Goal: Task Accomplishment & Management: Use online tool/utility

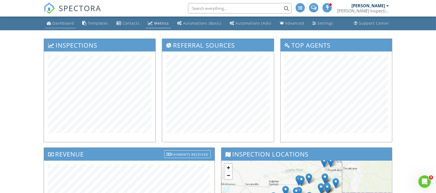
click at [55, 23] on div "Dashboard" at bounding box center [63, 23] width 21 height 5
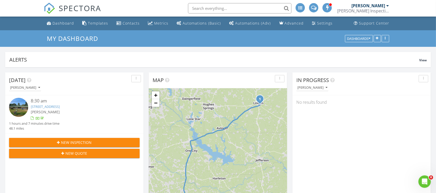
click at [60, 105] on link "1004 Hillcrest, Linden, TX 75563" at bounding box center [45, 106] width 29 height 5
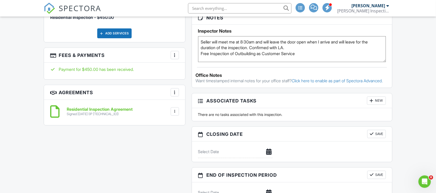
click at [174, 57] on div "More" at bounding box center [175, 55] width 8 height 8
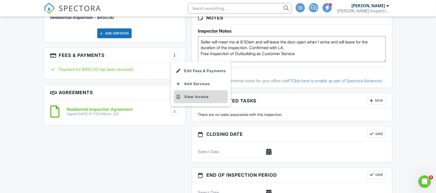
click at [203, 99] on li "View Invoice" at bounding box center [201, 96] width 54 height 13
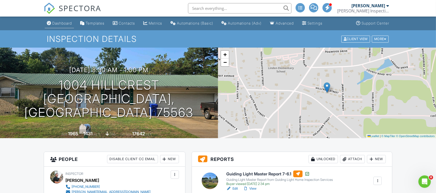
click at [58, 27] on link "Dashboard" at bounding box center [59, 24] width 29 height 10
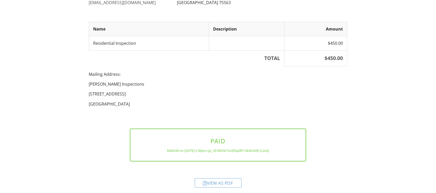
scroll to position [78, 0]
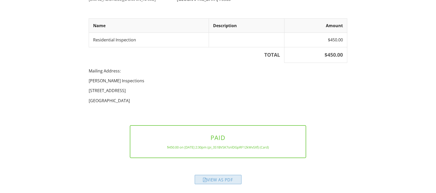
click at [214, 180] on div "View as PDF" at bounding box center [218, 179] width 47 height 9
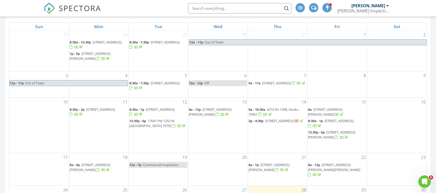
scroll to position [276, 0]
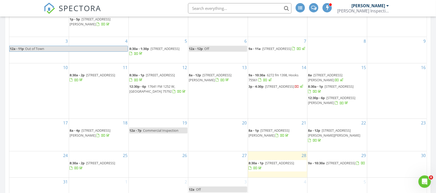
click at [278, 133] on span "[STREET_ADDRESS][PERSON_NAME]" at bounding box center [269, 133] width 41 height 10
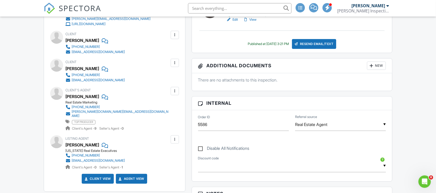
scroll to position [118, 0]
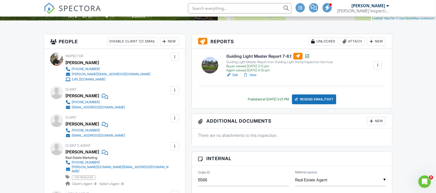
click at [171, 119] on div at bounding box center [175, 118] width 8 height 8
click at [172, 117] on div at bounding box center [175, 118] width 8 height 8
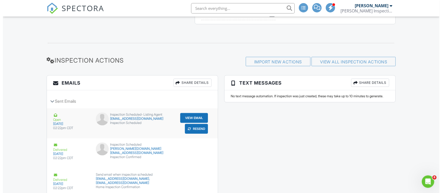
scroll to position [532, 0]
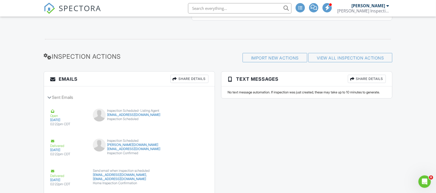
click at [183, 81] on div "Share Details" at bounding box center [189, 79] width 38 height 8
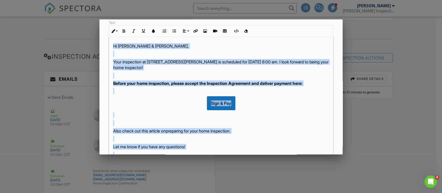
scroll to position [106, 0]
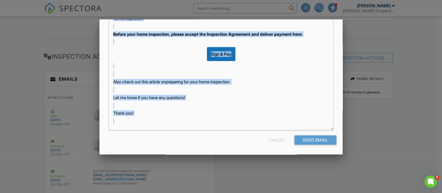
drag, startPoint x: 113, startPoint y: 119, endPoint x: 216, endPoint y: 174, distance: 117.5
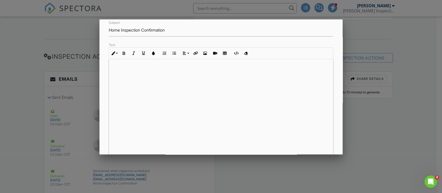
scroll to position [3, 0]
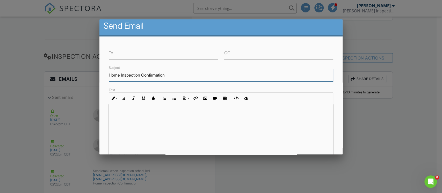
drag, startPoint x: 173, startPoint y: 75, endPoint x: 3, endPoint y: 74, distance: 170.5
type input "Thank You for Choosing Me as Your Home Inspector!"
click at [151, 121] on div "​ ​" at bounding box center [221, 168] width 224 height 129
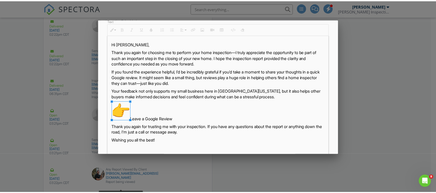
scroll to position [106, 0]
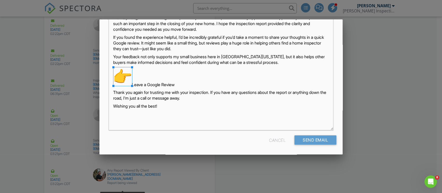
click at [151, 83] on p "Leave a Google Review" at bounding box center [221, 78] width 216 height 20
click at [269, 138] on div "Cancel" at bounding box center [277, 139] width 17 height 9
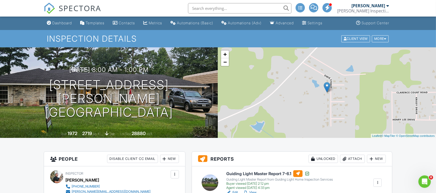
scroll to position [0, 0]
